Goal: Task Accomplishment & Management: Use online tool/utility

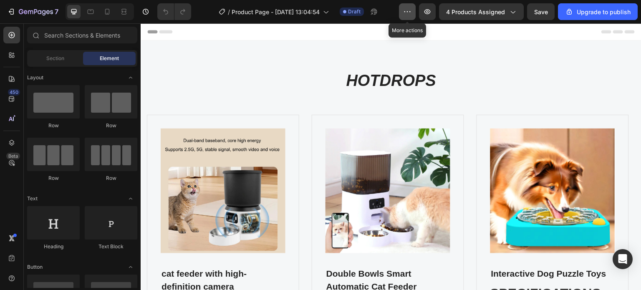
click at [409, 15] on icon "button" at bounding box center [407, 12] width 8 height 8
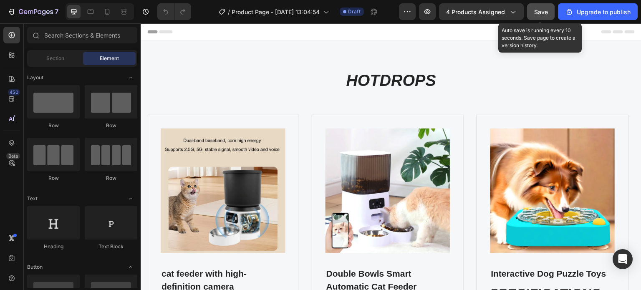
click at [537, 11] on span "Save" at bounding box center [541, 11] width 14 height 7
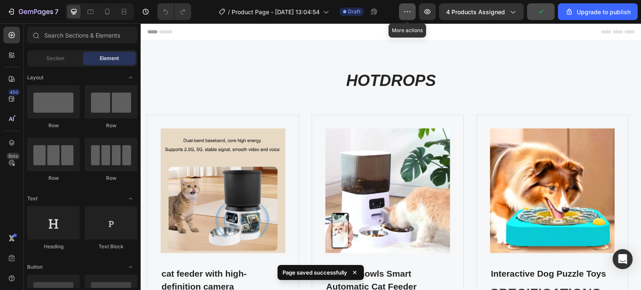
click at [410, 16] on button "button" at bounding box center [407, 11] width 17 height 17
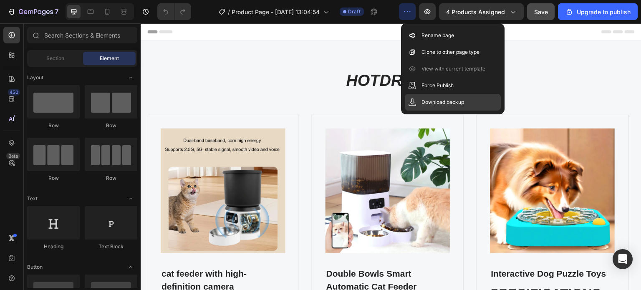
click at [422, 108] on div "Download backup" at bounding box center [453, 102] width 96 height 17
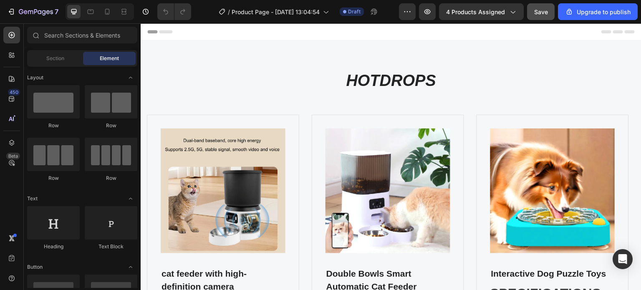
click at [320, 9] on div at bounding box center [320, 6] width 3 height 7
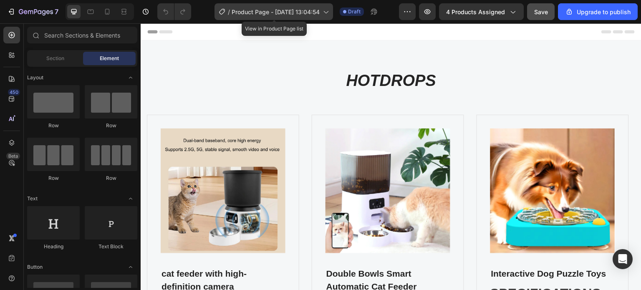
click at [332, 13] on div "/ Product Page - [DATE] 13:04:54" at bounding box center [274, 11] width 119 height 17
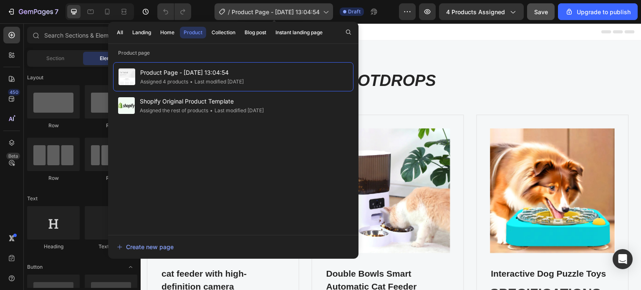
click at [332, 13] on div "/ Product Page - [DATE] 13:04:54" at bounding box center [274, 11] width 119 height 17
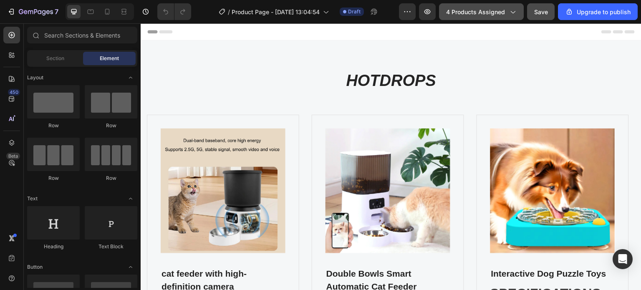
click at [516, 13] on icon "button" at bounding box center [513, 12] width 8 height 8
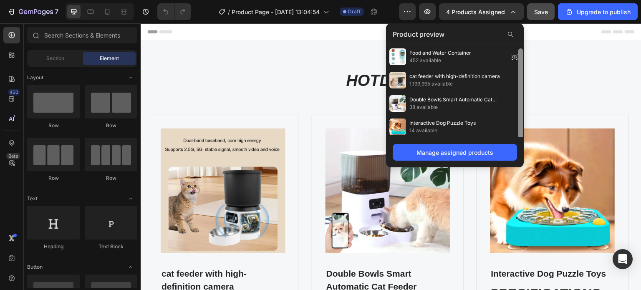
scroll to position [2, 0]
drag, startPoint x: 522, startPoint y: 117, endPoint x: 523, endPoint y: 133, distance: 15.9
click at [523, 133] on div at bounding box center [521, 92] width 5 height 90
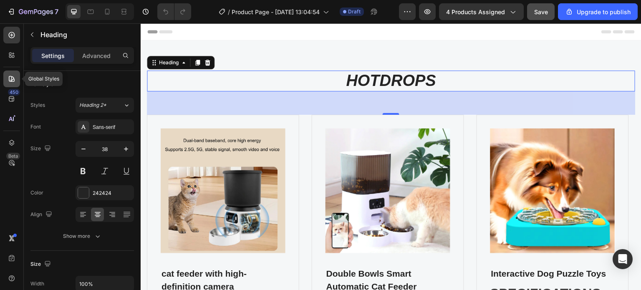
click at [15, 78] on icon at bounding box center [12, 79] width 8 height 8
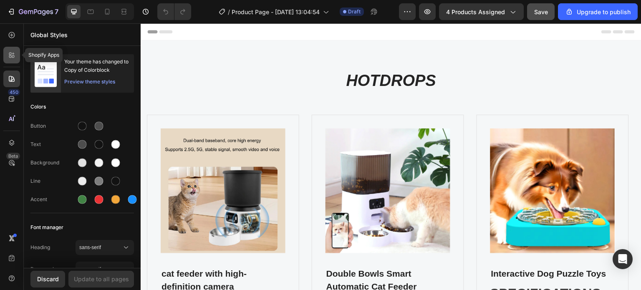
click at [14, 56] on icon at bounding box center [13, 57] width 3 height 3
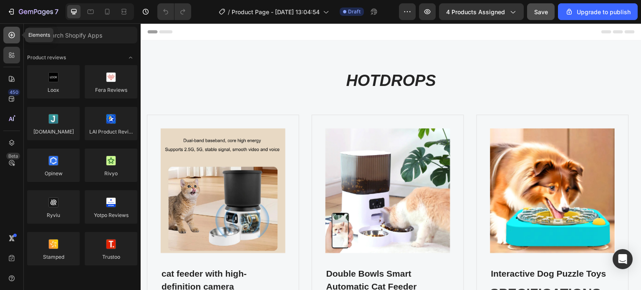
click at [10, 38] on icon at bounding box center [12, 35] width 8 height 8
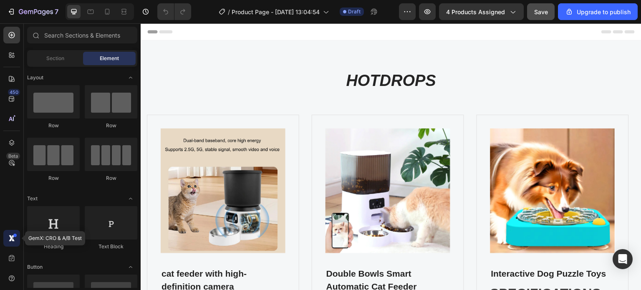
click at [10, 241] on icon at bounding box center [11, 238] width 4 height 6
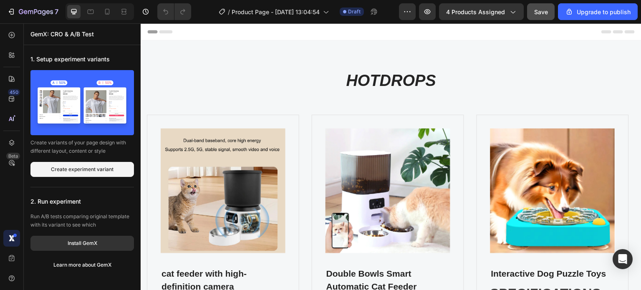
click at [10, 241] on icon at bounding box center [11, 238] width 4 height 6
click at [15, 260] on icon at bounding box center [12, 258] width 8 height 8
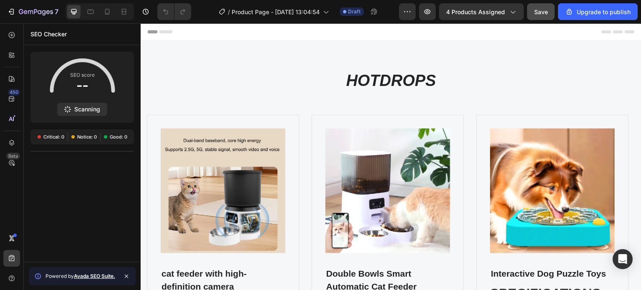
click at [126, 276] on icon at bounding box center [126, 276] width 3 height 3
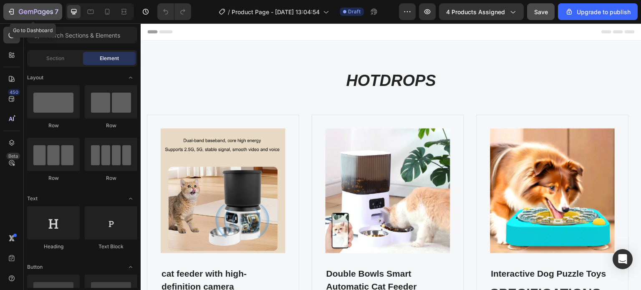
click at [37, 12] on icon "button" at bounding box center [36, 12] width 34 height 7
